Goal: Communication & Community: Answer question/provide support

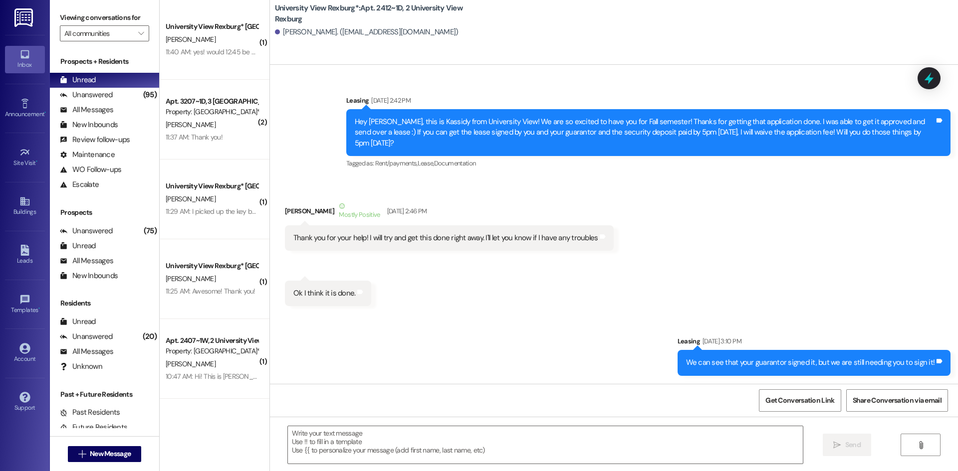
scroll to position [4568, 0]
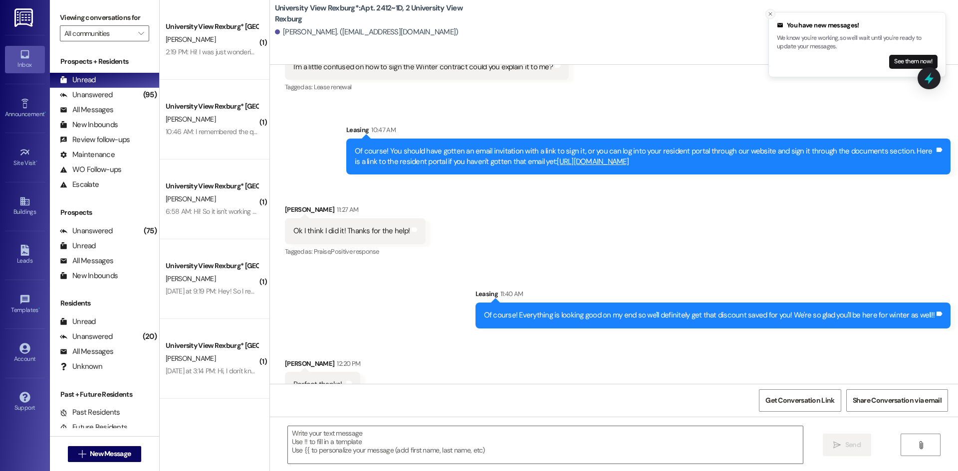
click at [770, 12] on icon "Close toast" at bounding box center [770, 14] width 6 height 6
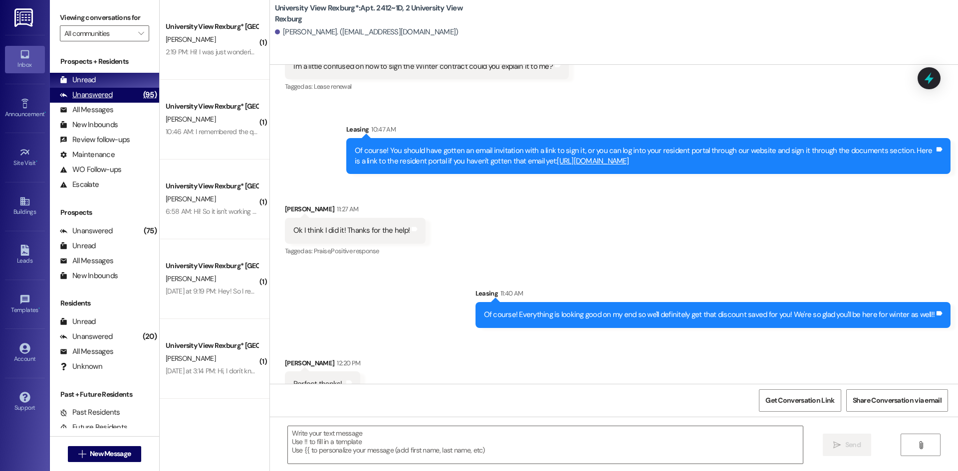
click at [125, 97] on div "Unanswered (95)" at bounding box center [104, 95] width 109 height 15
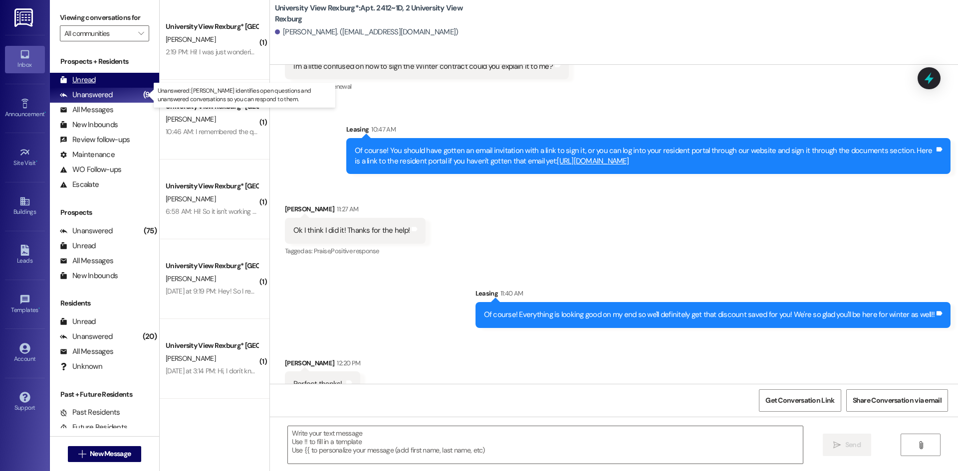
click at [118, 85] on div "Unread (0)" at bounding box center [104, 80] width 109 height 15
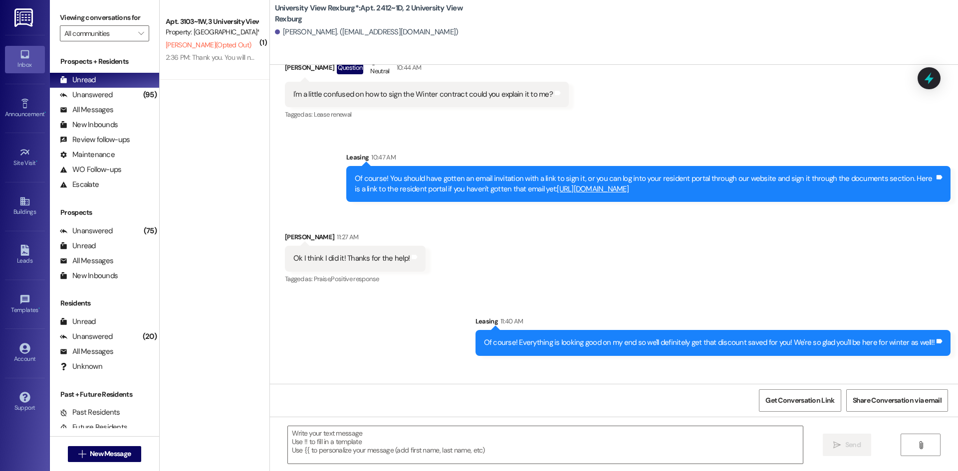
scroll to position [4582, 0]
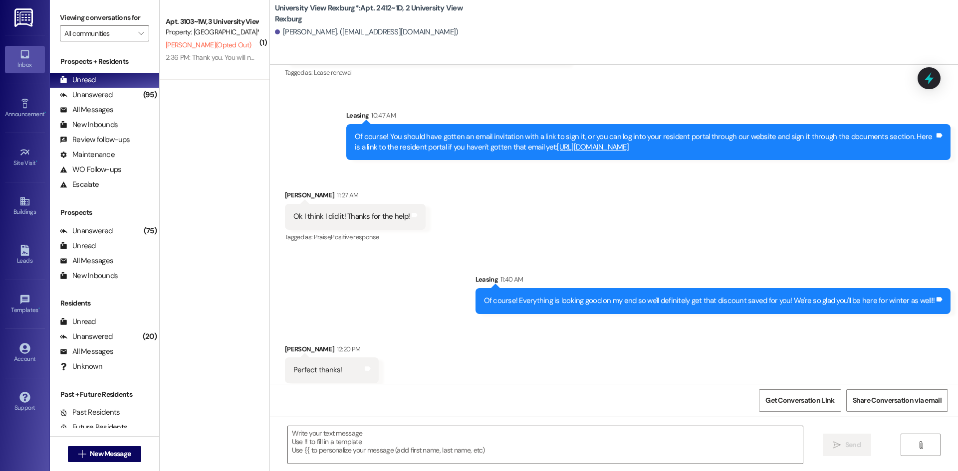
click at [214, 59] on div "2:36 PM: Thank you. You will no longer receive texts from this thread. Please r…" at bounding box center [402, 57] width 472 height 9
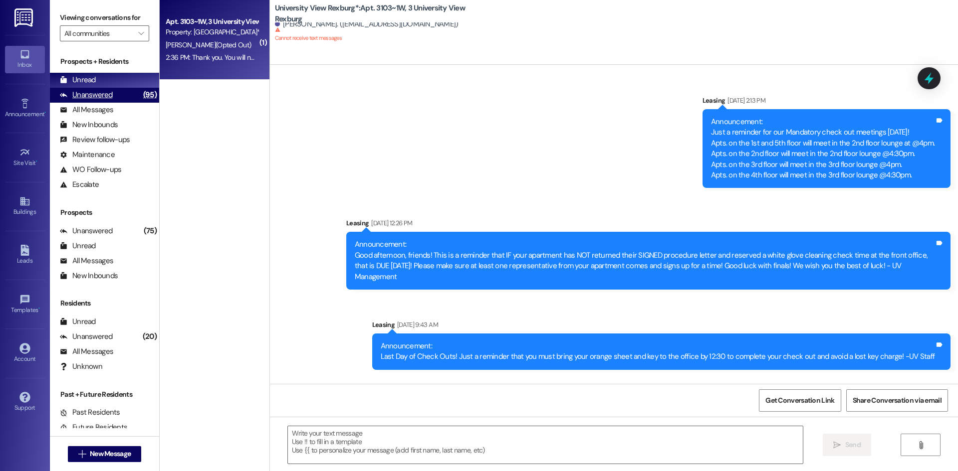
click at [115, 99] on div "Unanswered (95)" at bounding box center [104, 95] width 109 height 15
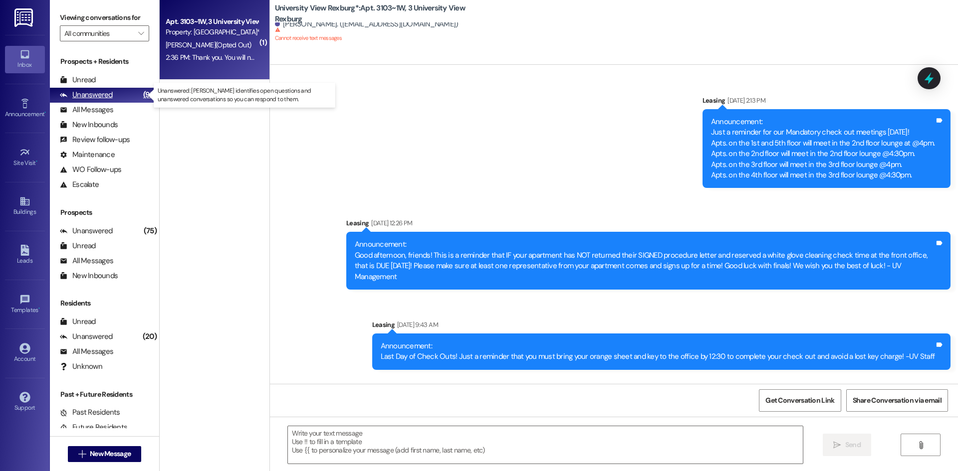
scroll to position [69327, 0]
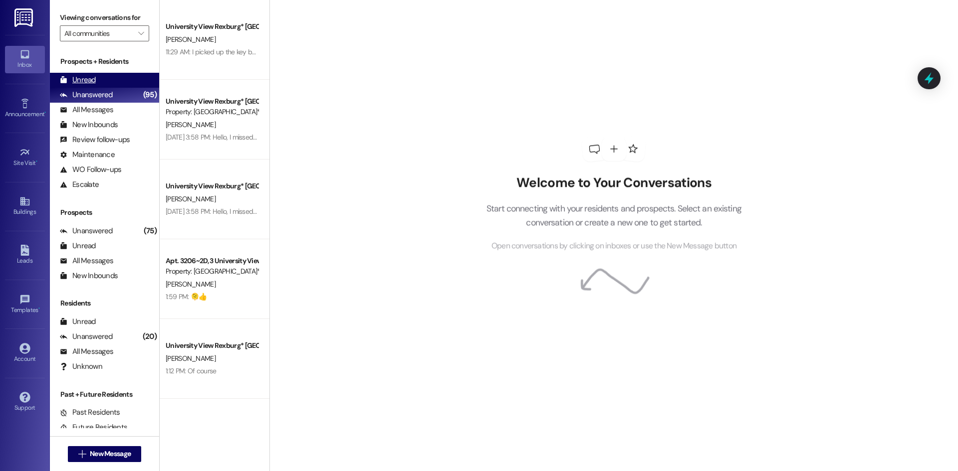
click at [100, 79] on div "Unread (0)" at bounding box center [104, 80] width 109 height 15
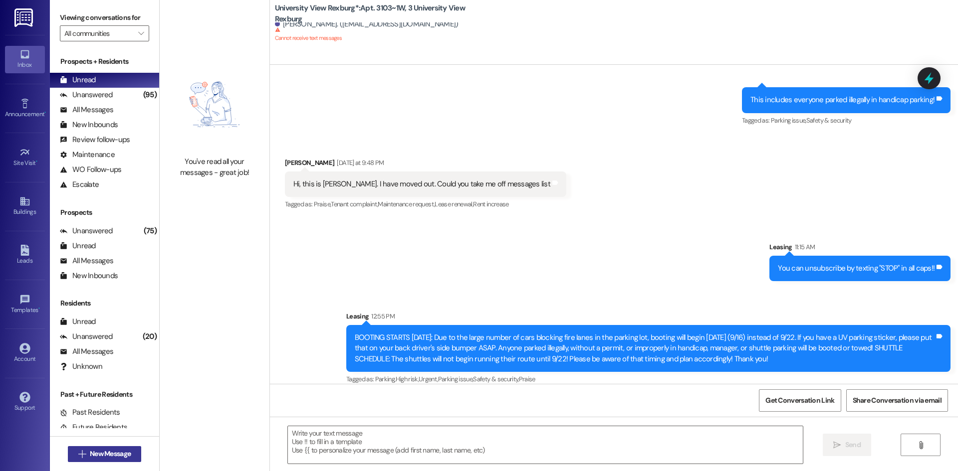
click at [112, 456] on span "New Message" at bounding box center [110, 454] width 41 height 10
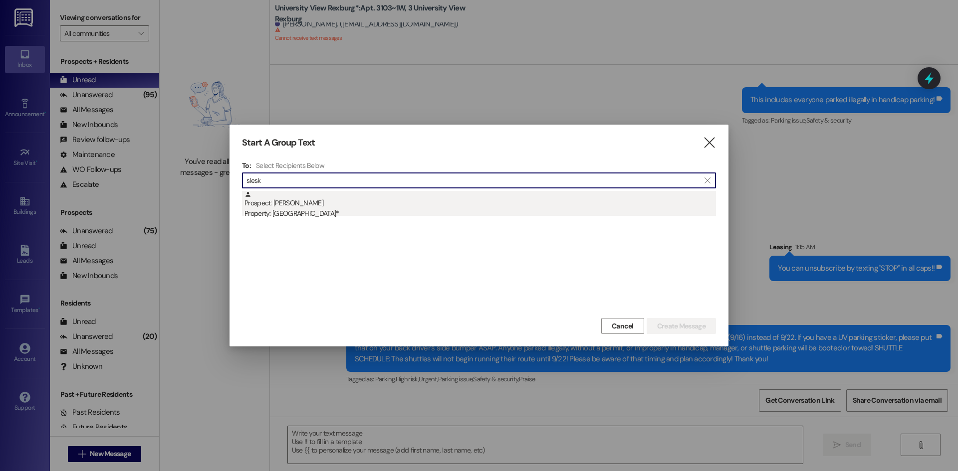
type input "slesk"
click at [413, 200] on div "Prospect: [PERSON_NAME] Property: University View Rexburg*" at bounding box center [479, 205] width 471 height 28
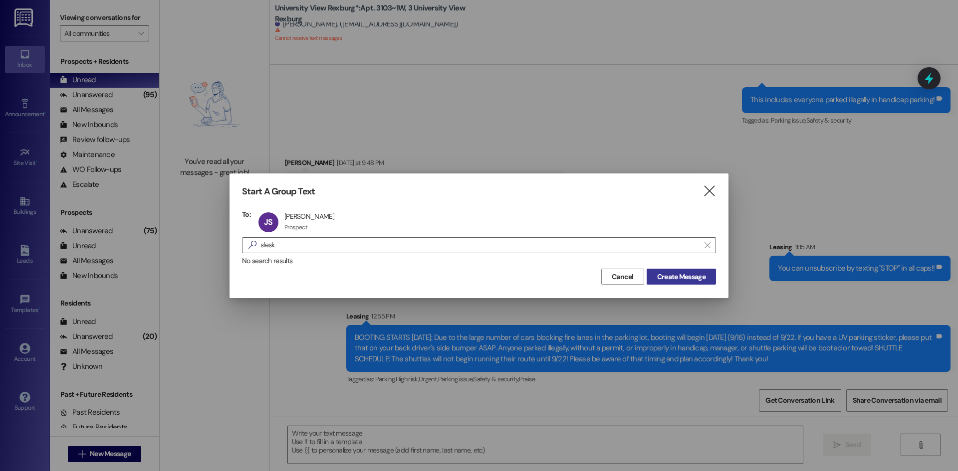
click at [693, 275] on span "Create Message" at bounding box center [681, 277] width 48 height 10
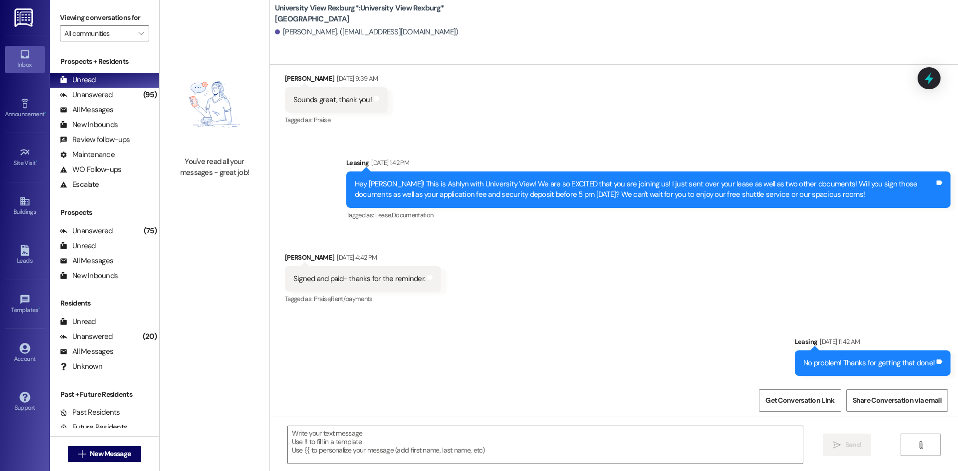
scroll to position [313, 0]
click at [452, 442] on textarea at bounding box center [545, 444] width 515 height 37
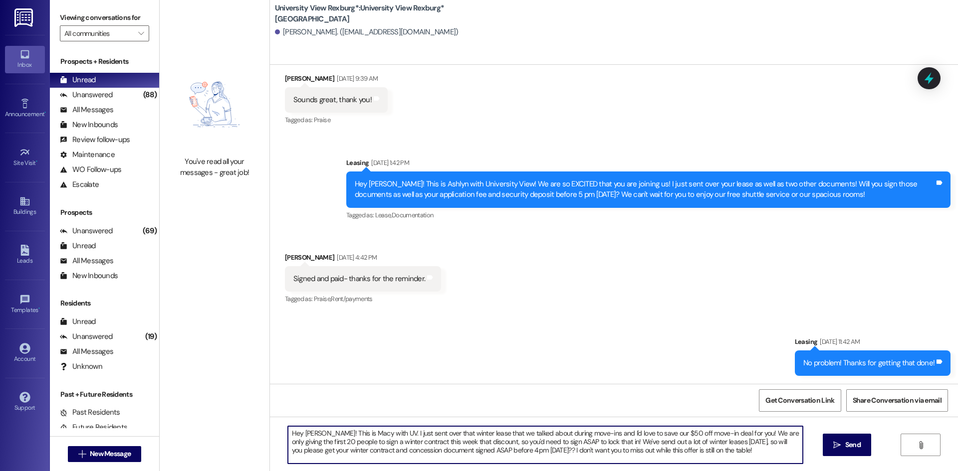
click at [516, 453] on textarea "Hey [PERSON_NAME]! This is Macy with UV. I just sent over that winter lease tha…" at bounding box center [545, 444] width 515 height 37
type textarea "Hey [PERSON_NAME]! This is Macy with UV. I just sent over that winter lease tha…"
click at [840, 447] on span " Send" at bounding box center [846, 445] width 31 height 10
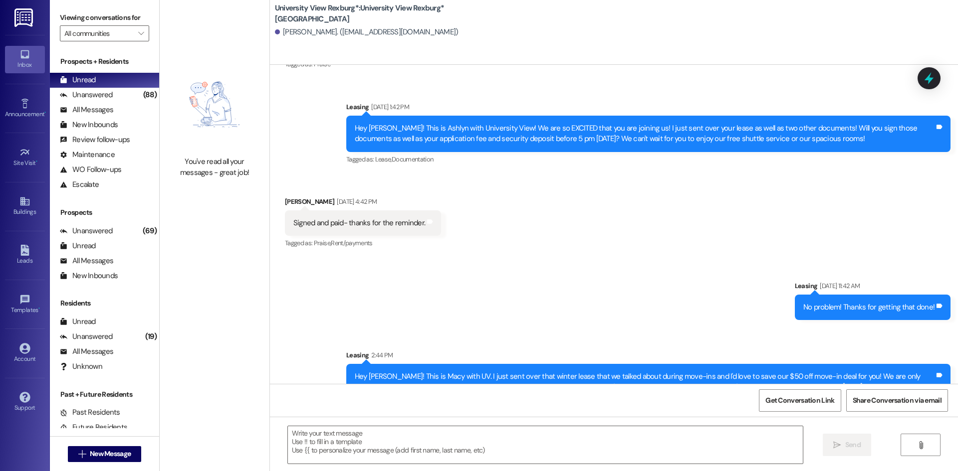
scroll to position [404, 0]
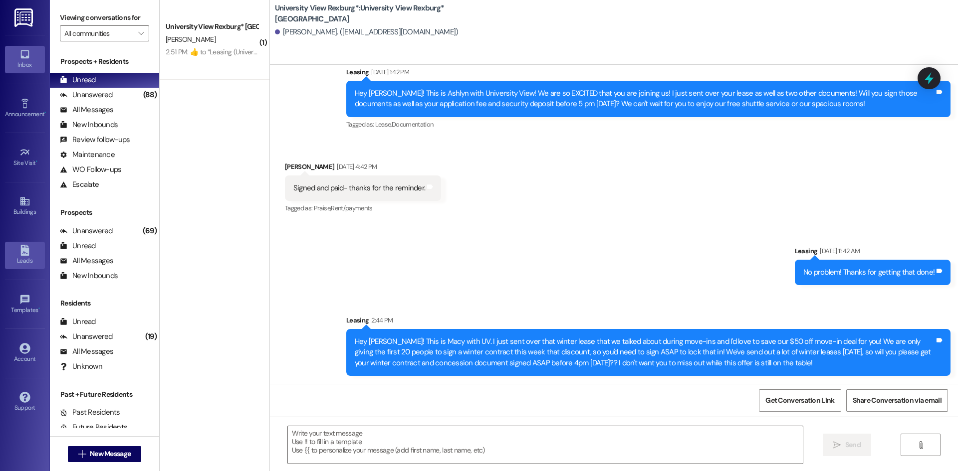
click at [29, 261] on div "Leads" at bounding box center [25, 261] width 50 height 10
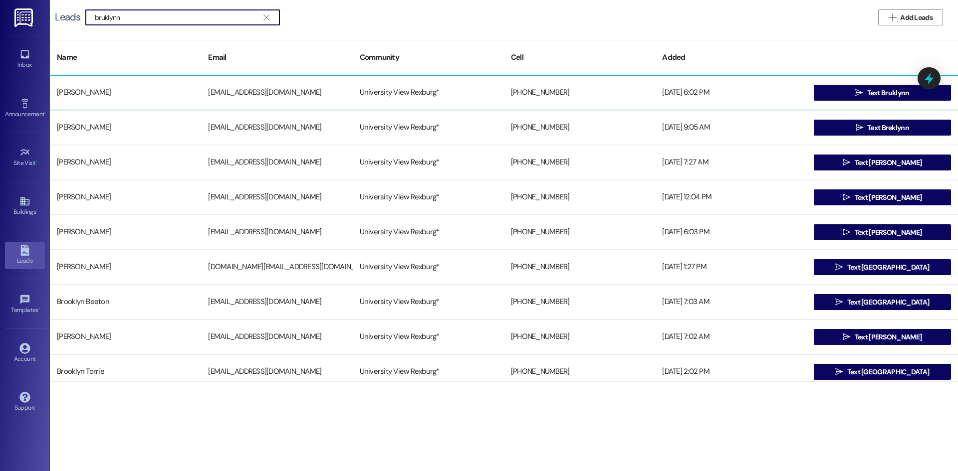
type input "bruklynn"
click at [545, 92] on div "[PHONE_NUMBER]" at bounding box center [579, 93] width 151 height 20
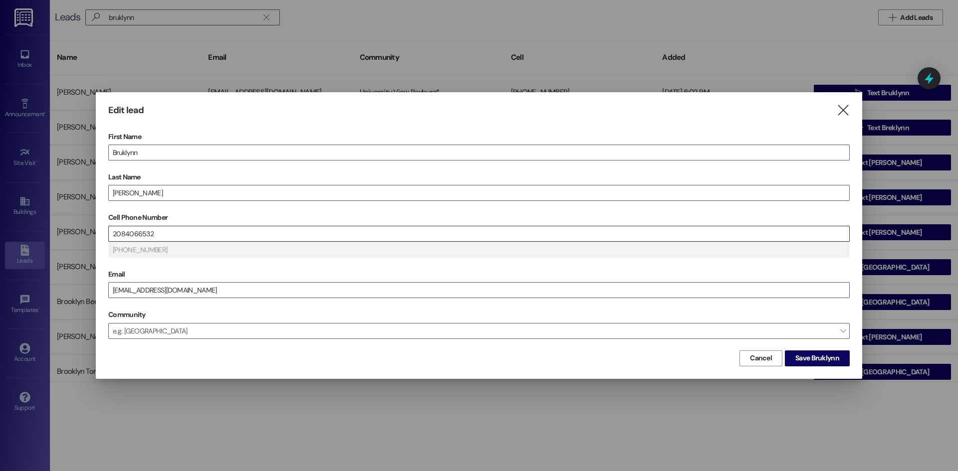
click at [196, 236] on input "2084066532" at bounding box center [479, 233] width 740 height 15
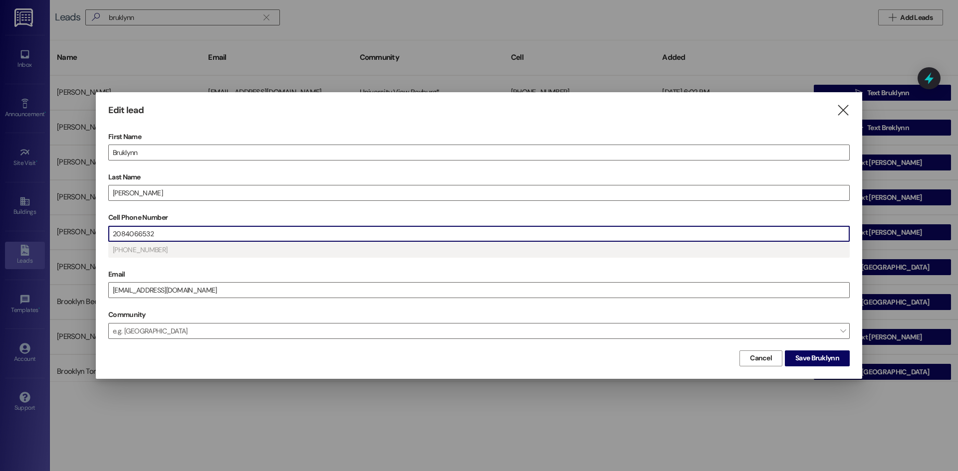
click at [196, 236] on input "2084066532" at bounding box center [479, 233] width 740 height 15
click at [196, 235] on input "2084066532" at bounding box center [479, 233] width 740 height 15
click at [816, 361] on span "Save Bruklynn" at bounding box center [817, 358] width 44 height 10
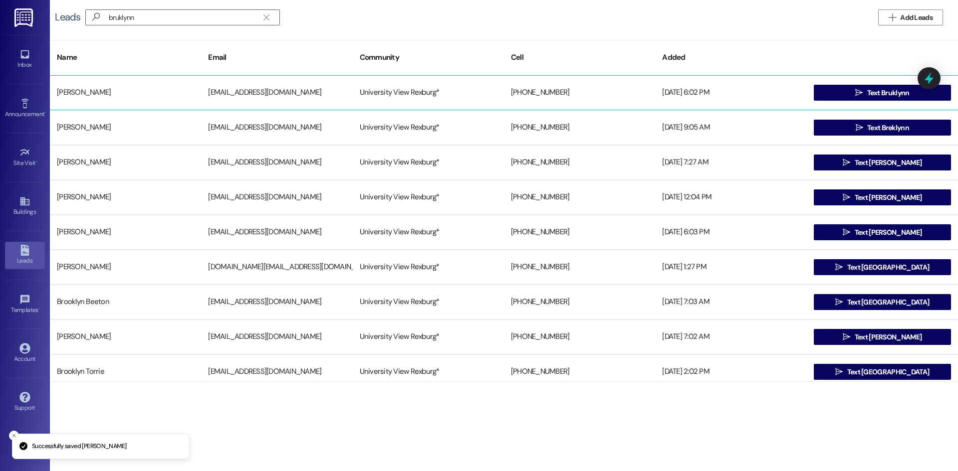
click at [531, 92] on div "[PHONE_NUMBER]" at bounding box center [579, 93] width 151 height 20
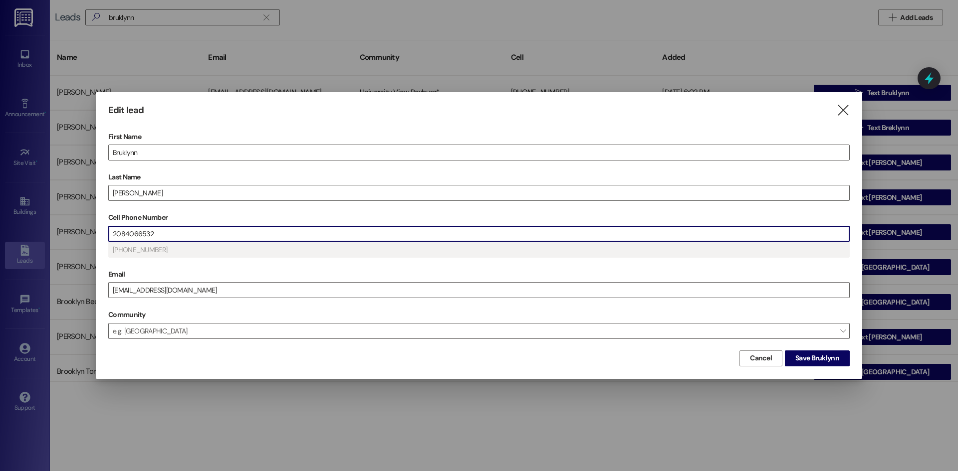
click at [229, 236] on input "2084066532" at bounding box center [479, 233] width 740 height 15
click at [230, 236] on input "2084066532" at bounding box center [479, 233] width 740 height 15
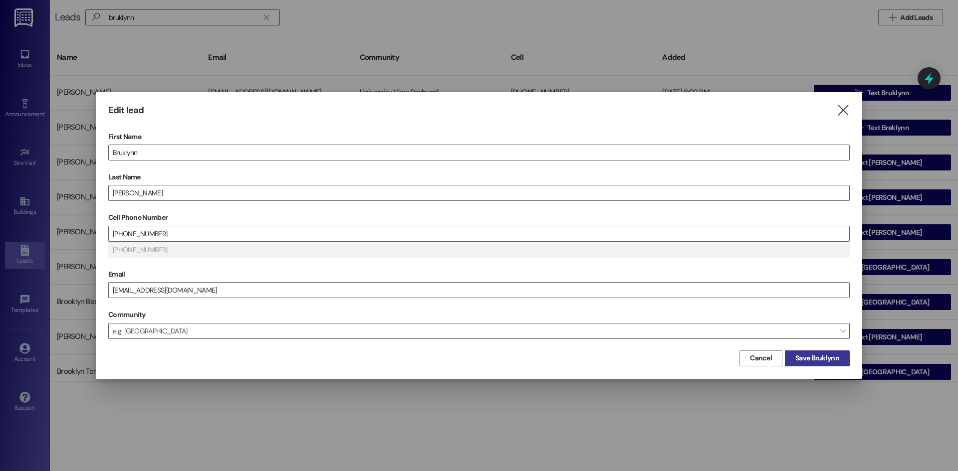
click at [817, 357] on span "Save Bruklynn" at bounding box center [817, 358] width 44 height 10
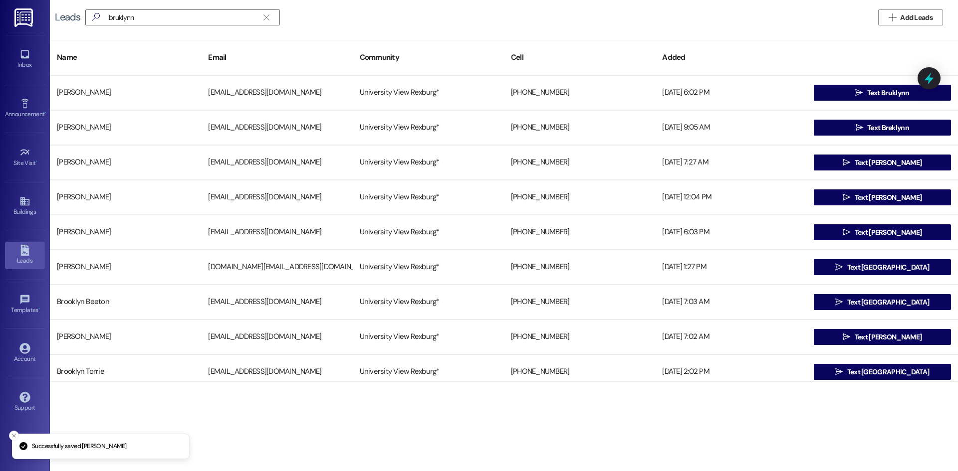
click at [428, 428] on div "Leads  bruklynn   Add Leads Name Email Community Cell Added [PERSON_NAME] [E…" at bounding box center [504, 235] width 908 height 471
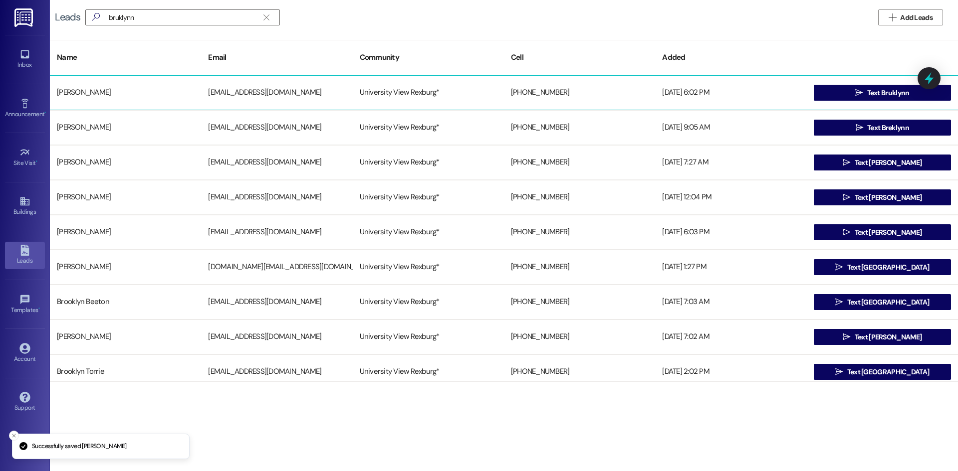
click at [539, 92] on div "[PHONE_NUMBER]" at bounding box center [579, 93] width 151 height 20
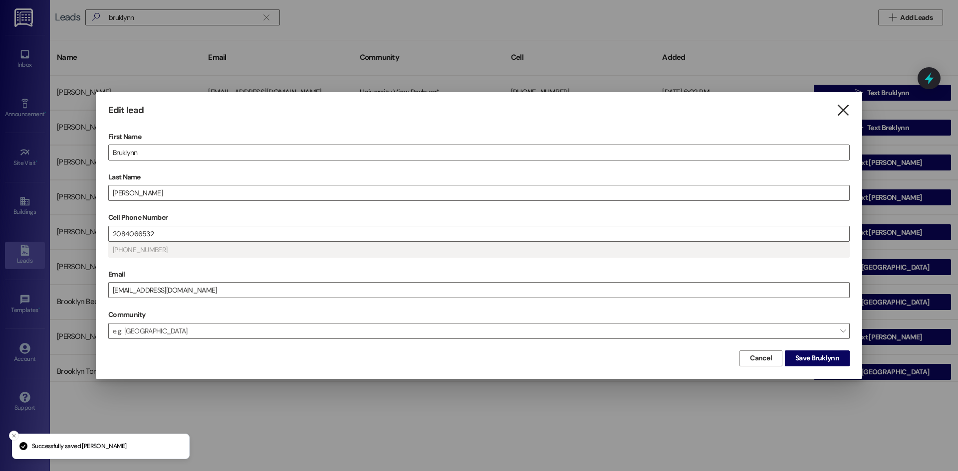
click at [839, 109] on icon "" at bounding box center [842, 110] width 13 height 10
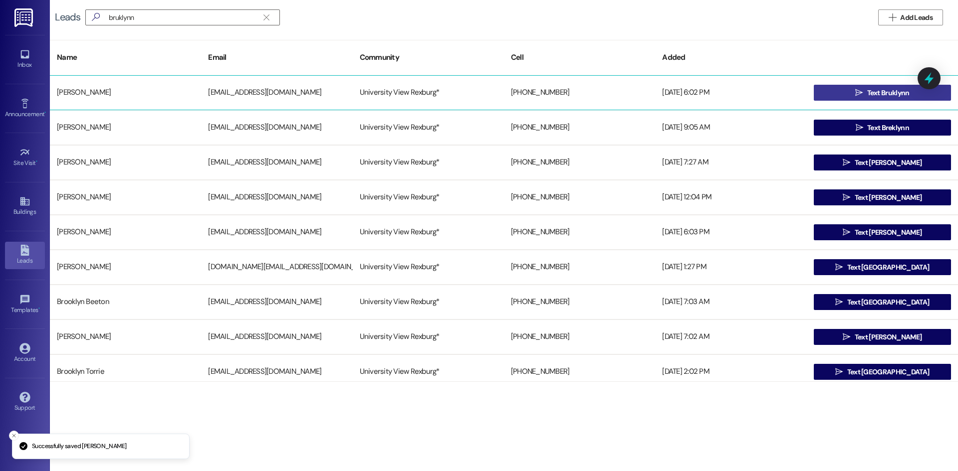
click at [837, 91] on button " Text Bruklynn" at bounding box center [882, 93] width 137 height 16
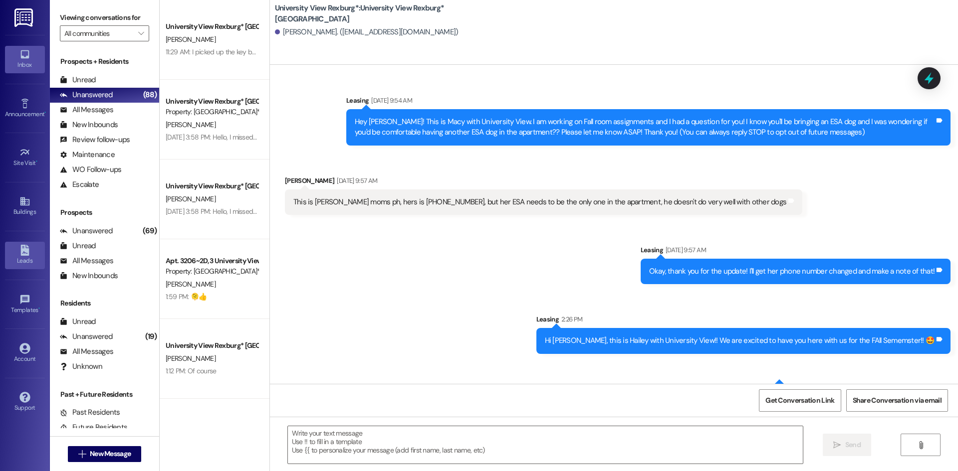
click at [23, 242] on link "Leads" at bounding box center [25, 255] width 40 height 27
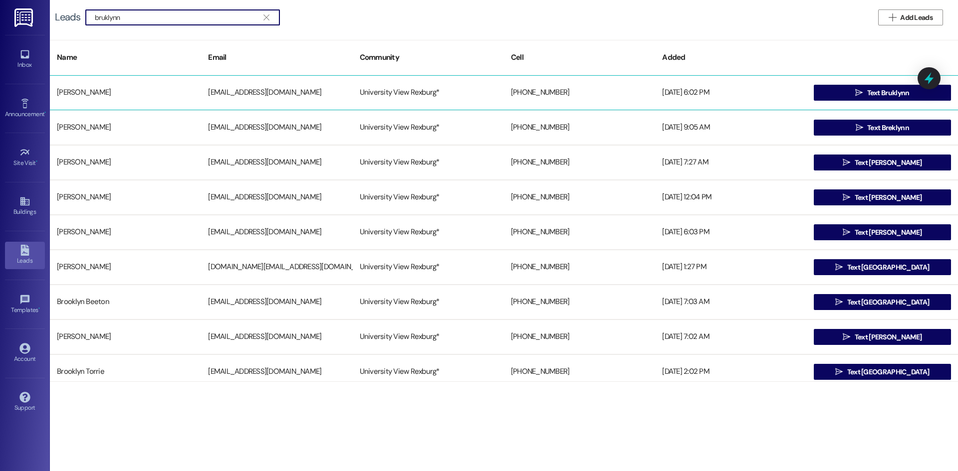
type input "bruklynn"
click at [540, 93] on div "[PHONE_NUMBER]" at bounding box center [579, 93] width 151 height 20
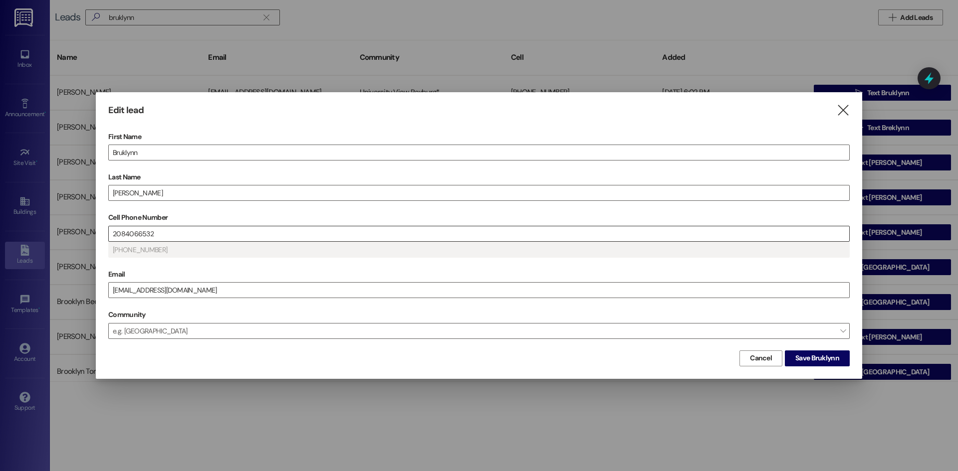
click at [200, 230] on input "2084066532" at bounding box center [479, 233] width 740 height 15
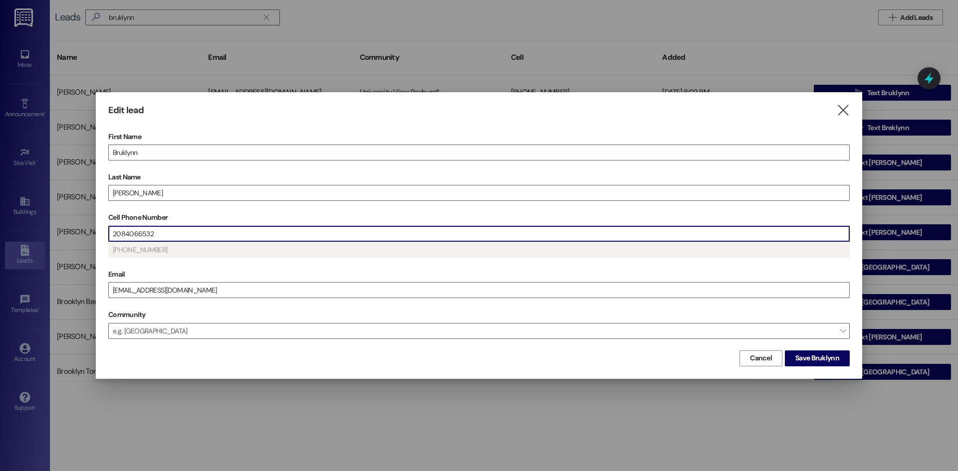
click at [200, 230] on input "2084066532" at bounding box center [479, 233] width 740 height 15
click at [200, 231] on input "2084066532" at bounding box center [479, 233] width 740 height 15
click at [803, 357] on span "Save Bruklynn" at bounding box center [817, 358] width 44 height 10
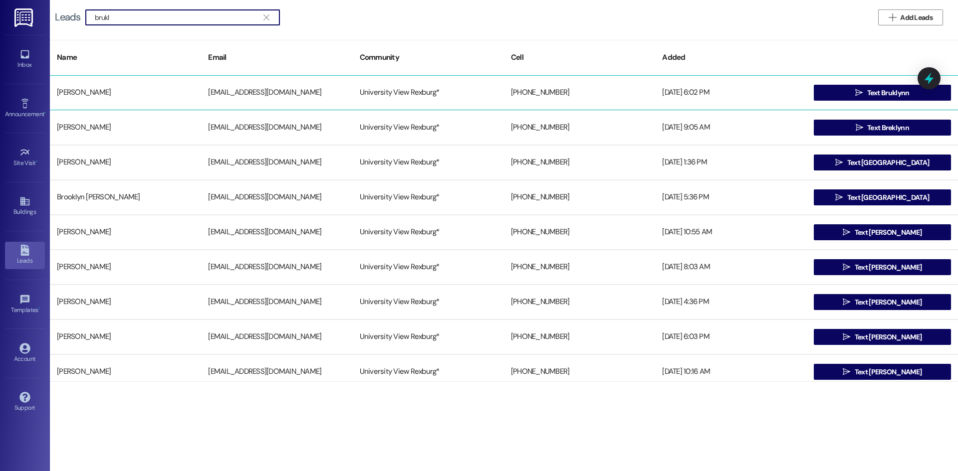
type input "brukl"
click at [528, 95] on div "[PHONE_NUMBER]" at bounding box center [579, 93] width 151 height 20
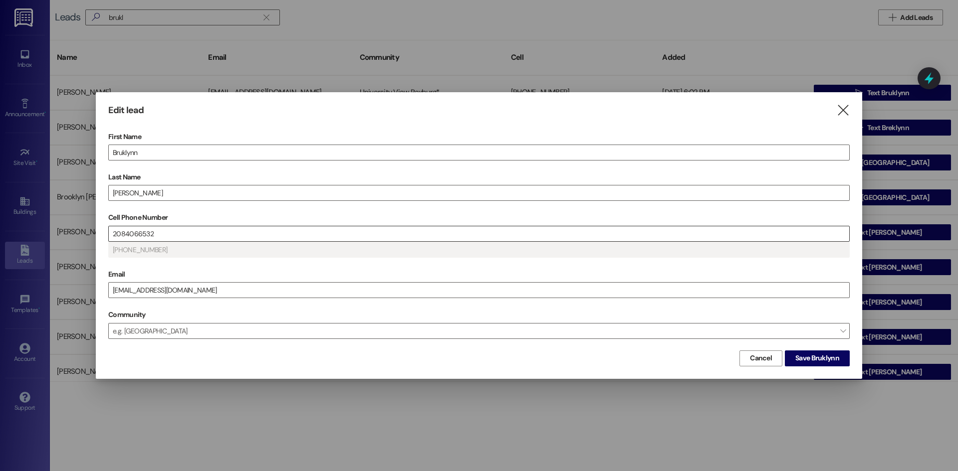
click at [224, 229] on input "2084066532" at bounding box center [479, 233] width 740 height 15
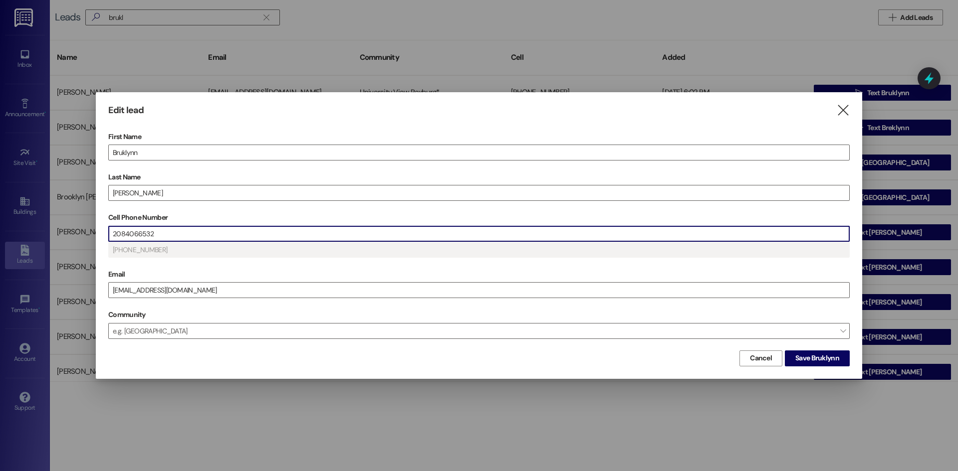
click at [224, 229] on input "2084066532" at bounding box center [479, 233] width 740 height 15
click at [818, 357] on span "Save Bruklynn" at bounding box center [817, 358] width 44 height 10
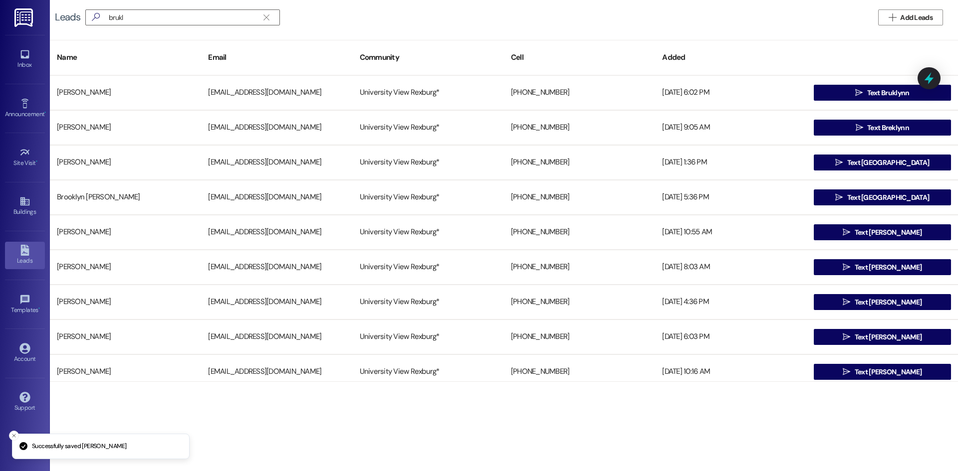
click at [106, 449] on p "Successfully saved [PERSON_NAME]" at bounding box center [79, 446] width 94 height 9
click at [226, 458] on div "Leads  brukl   Add Leads Name Email Community Cell Added Bruklynn Andersen b…" at bounding box center [504, 235] width 908 height 471
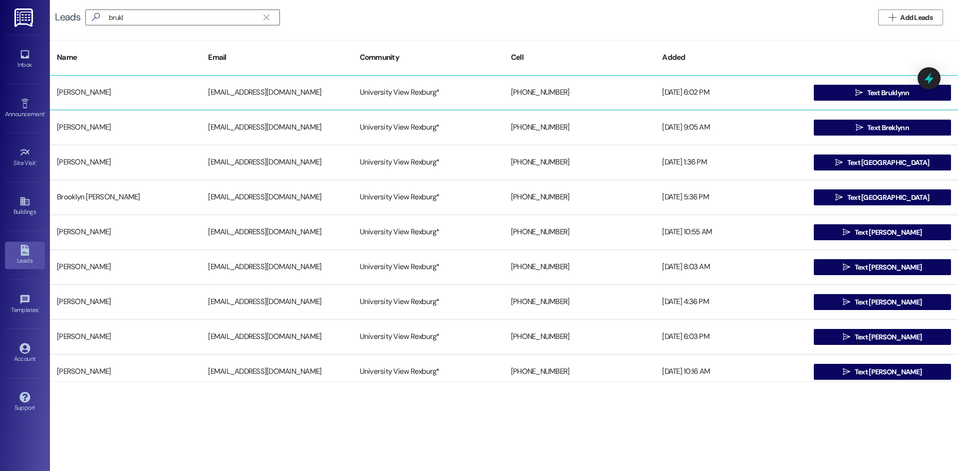
click at [137, 94] on div "[PERSON_NAME]" at bounding box center [125, 93] width 151 height 20
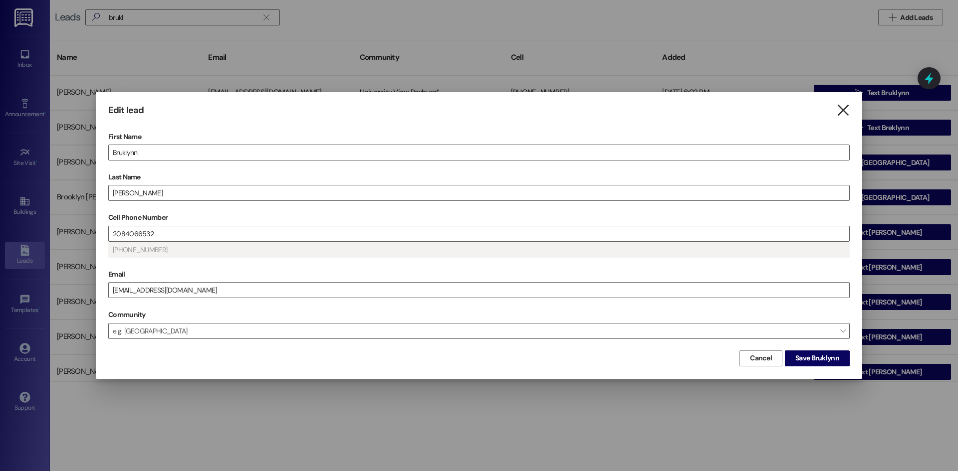
click at [842, 107] on icon "" at bounding box center [842, 110] width 13 height 10
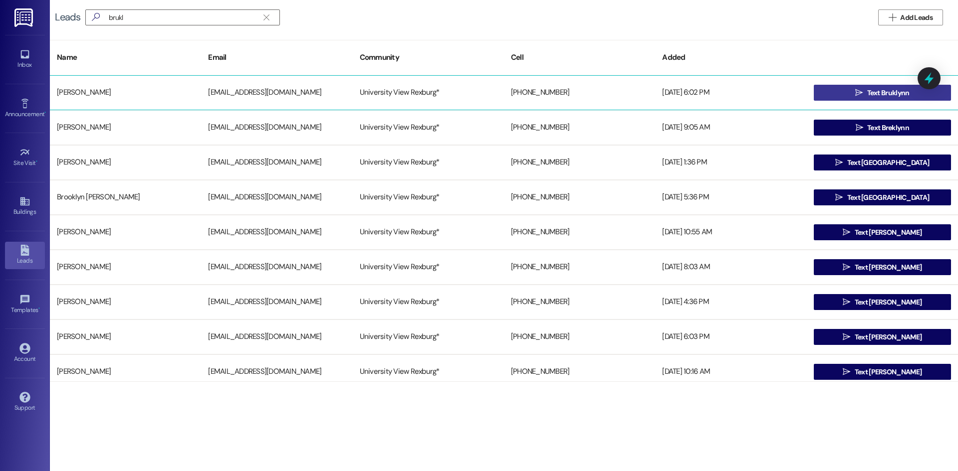
click at [845, 93] on button " Text Bruklynn" at bounding box center [882, 93] width 137 height 16
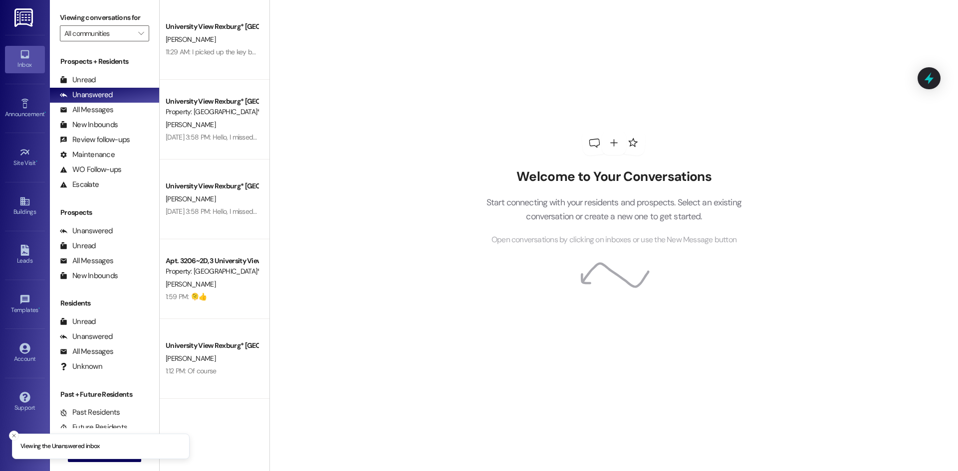
click at [97, 456] on li "Viewing the Unanswered inbox" at bounding box center [101, 447] width 178 height 26
click at [98, 461] on button " New Message" at bounding box center [105, 454] width 74 height 16
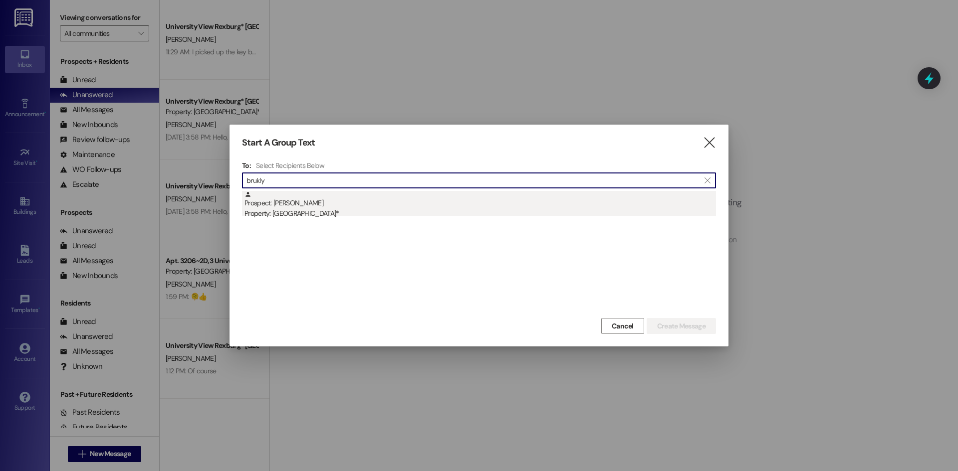
type input "brukly"
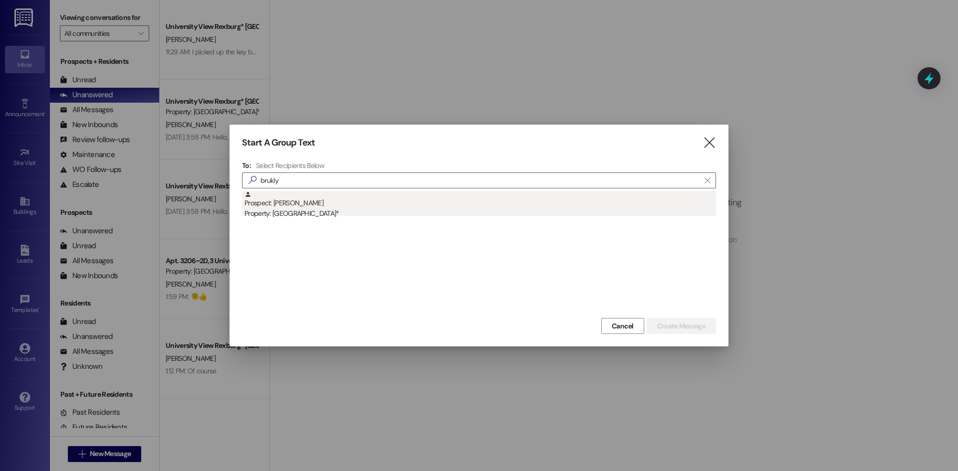
click at [346, 195] on div "Prospect: Bruklynn Andersen Property: University View Rexburg*" at bounding box center [479, 205] width 471 height 28
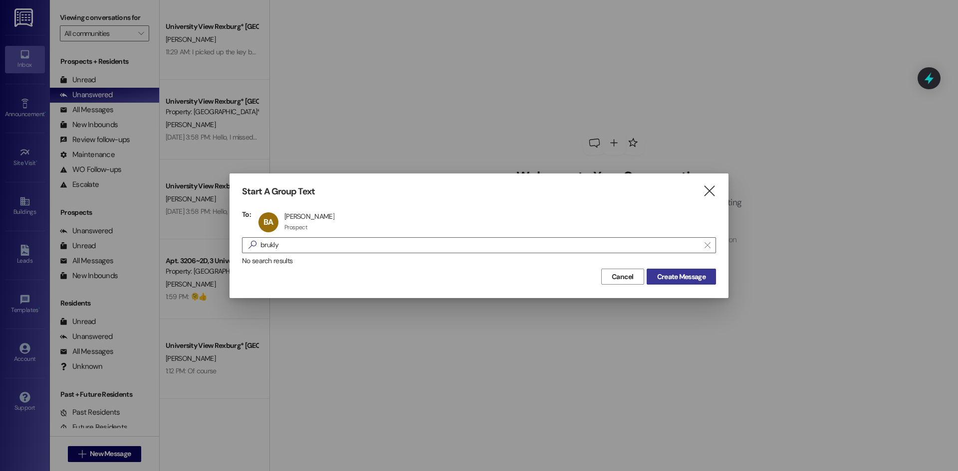
click at [675, 276] on span "Create Message" at bounding box center [681, 277] width 48 height 10
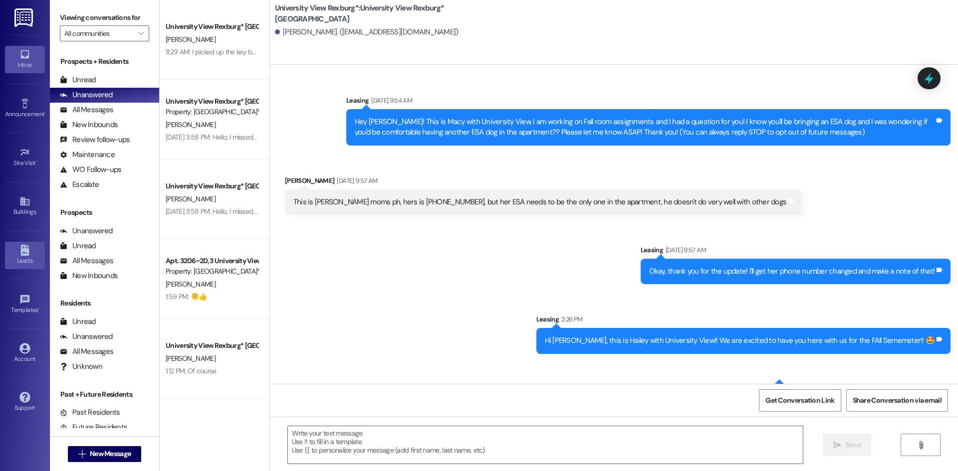
click at [23, 252] on icon at bounding box center [24, 250] width 8 height 11
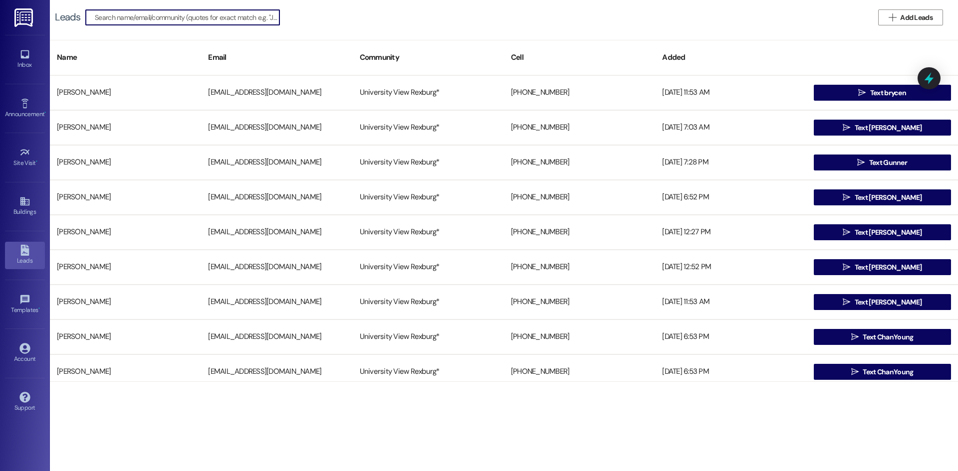
click at [177, 28] on div "Leads   Add Leads" at bounding box center [504, 17] width 908 height 35
click at [207, 20] on input at bounding box center [194, 17] width 171 height 14
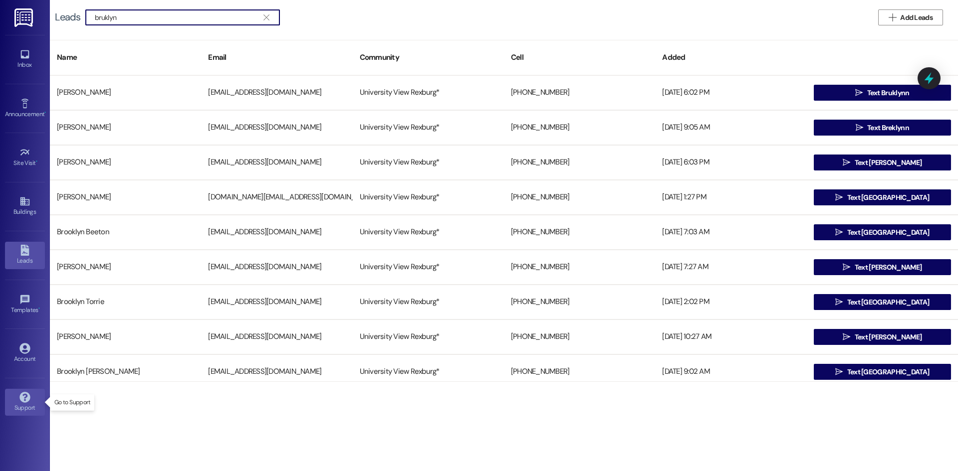
type input "bruklyn"
click at [29, 400] on icon at bounding box center [24, 397] width 10 height 10
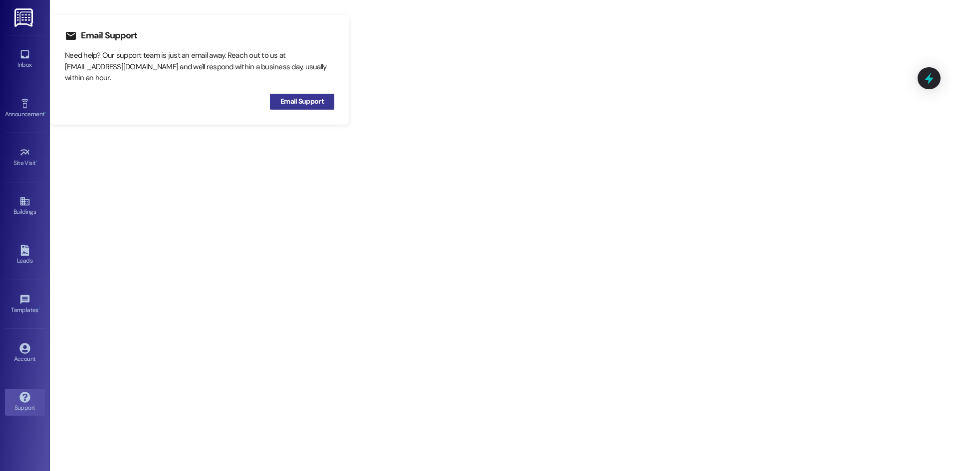
click at [298, 103] on span "Email Support" at bounding box center [301, 101] width 43 height 10
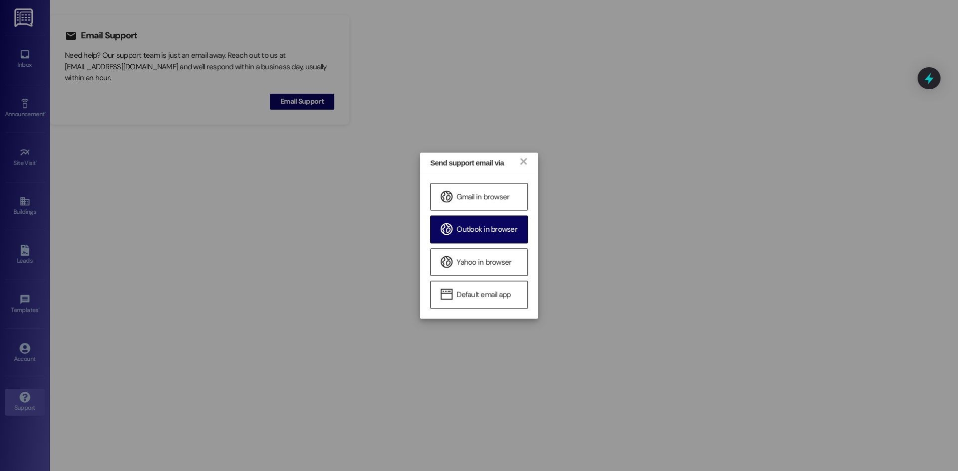
click at [500, 229] on span "Outlook in browser" at bounding box center [486, 230] width 61 height 10
